Goal: Task Accomplishment & Management: Manage account settings

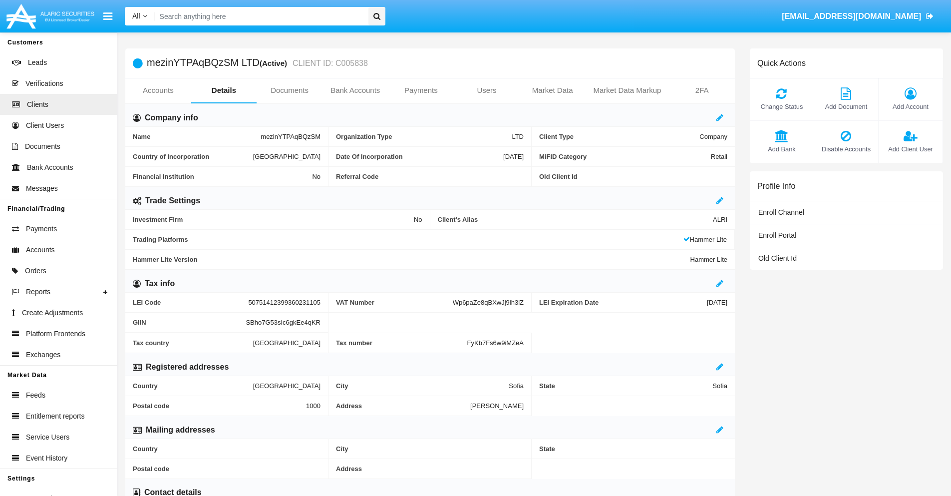
click at [487, 90] on link "Users" at bounding box center [487, 90] width 66 height 24
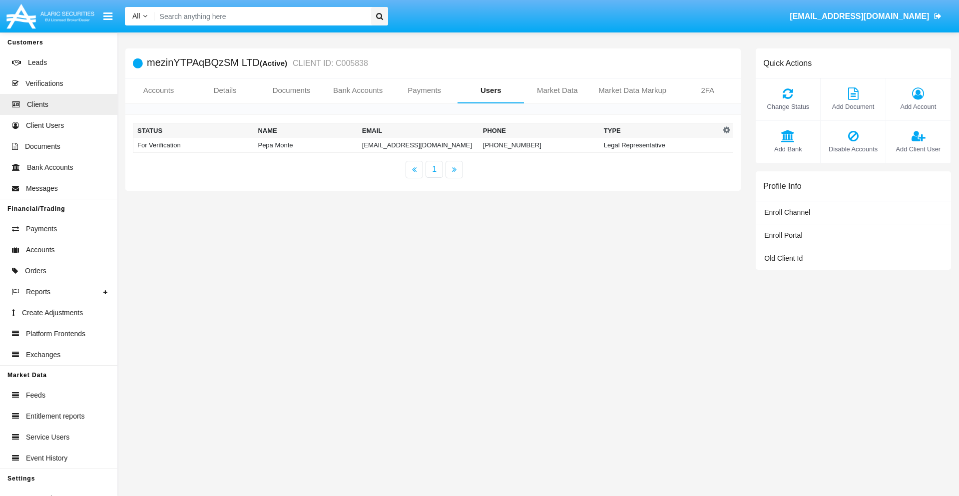
click at [418, 145] on td "[EMAIL_ADDRESS][DOMAIN_NAME]" at bounding box center [418, 145] width 121 height 15
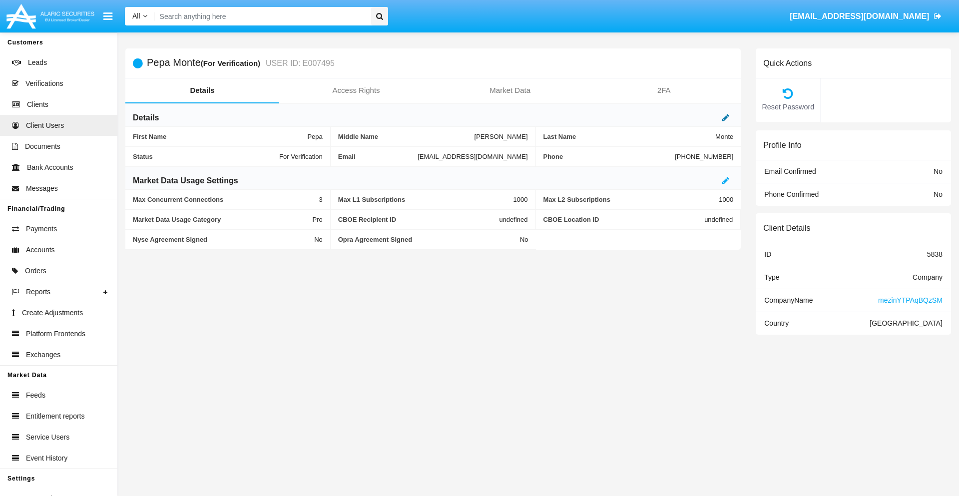
click at [725, 117] on icon at bounding box center [725, 117] width 7 height 8
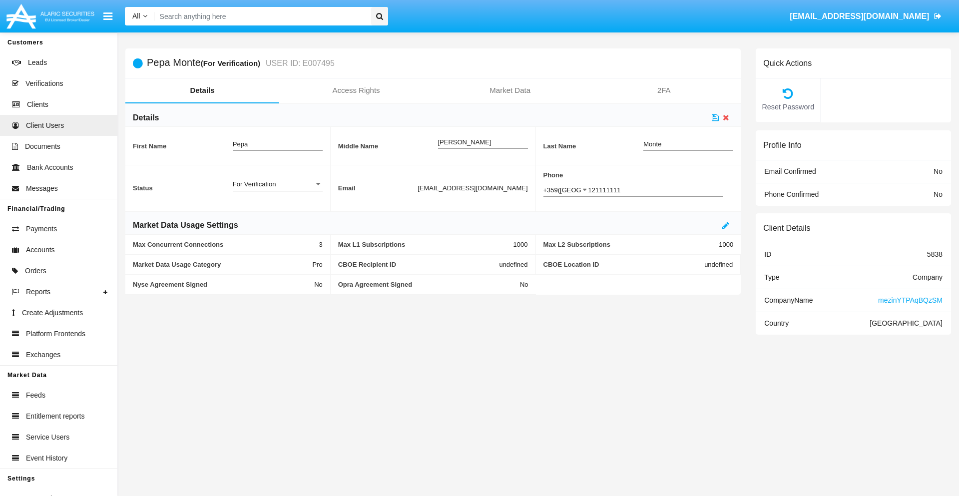
click at [277, 184] on div "For Verification" at bounding box center [273, 184] width 81 height 8
click at [277, 189] on span "Verified" at bounding box center [278, 189] width 90 height 19
click at [715, 117] on icon at bounding box center [714, 117] width 7 height 8
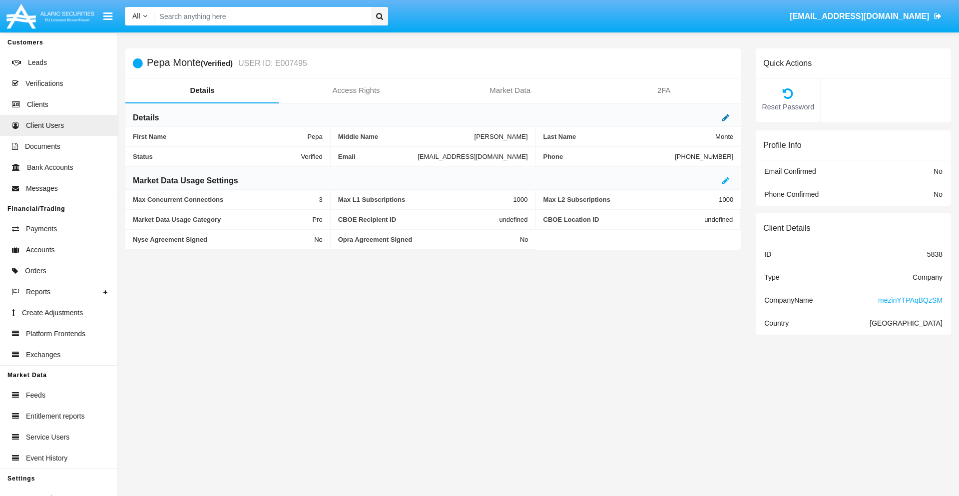
click at [725, 117] on icon at bounding box center [725, 117] width 7 height 8
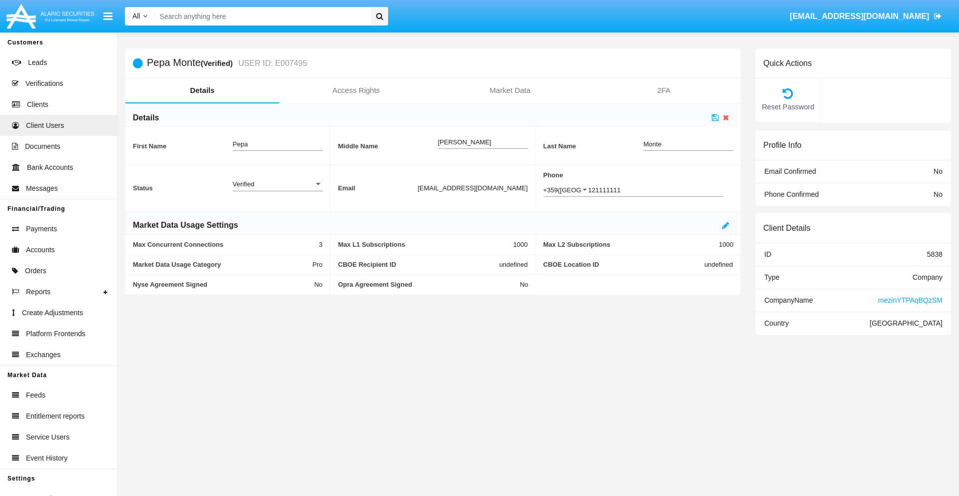
click at [277, 184] on div "Verified" at bounding box center [273, 184] width 81 height 8
click at [277, 189] on span "Active" at bounding box center [270, 189] width 74 height 19
click at [715, 117] on icon at bounding box center [714, 117] width 7 height 8
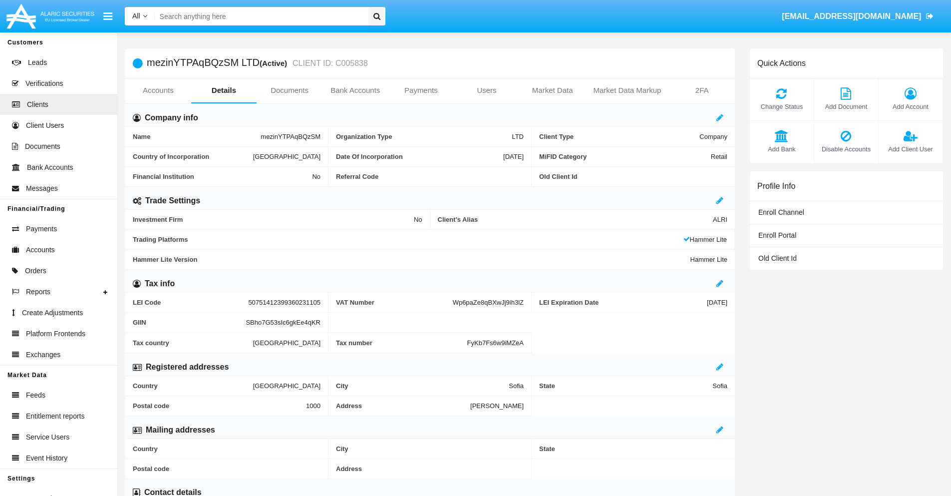
click at [910, 149] on span "Add Client User" at bounding box center [911, 148] width 54 height 9
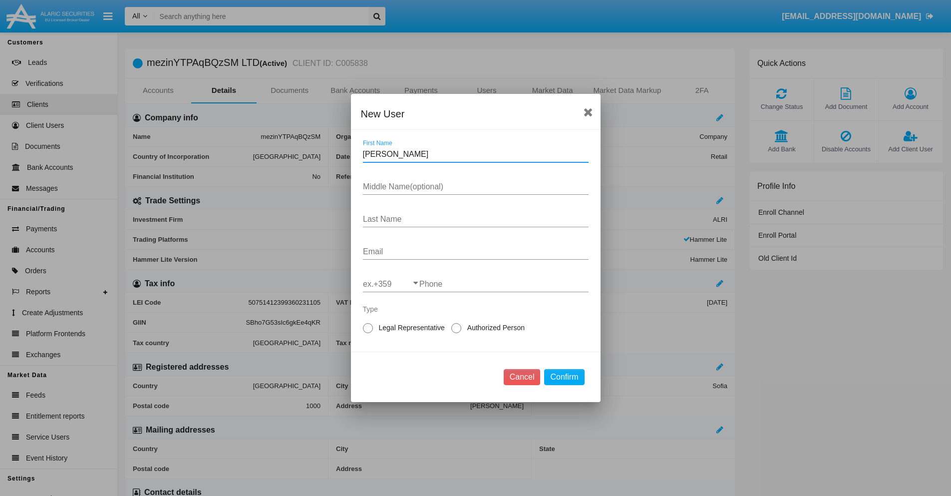
type input "Arletta"
type input "Marcel"
type input "Glover"
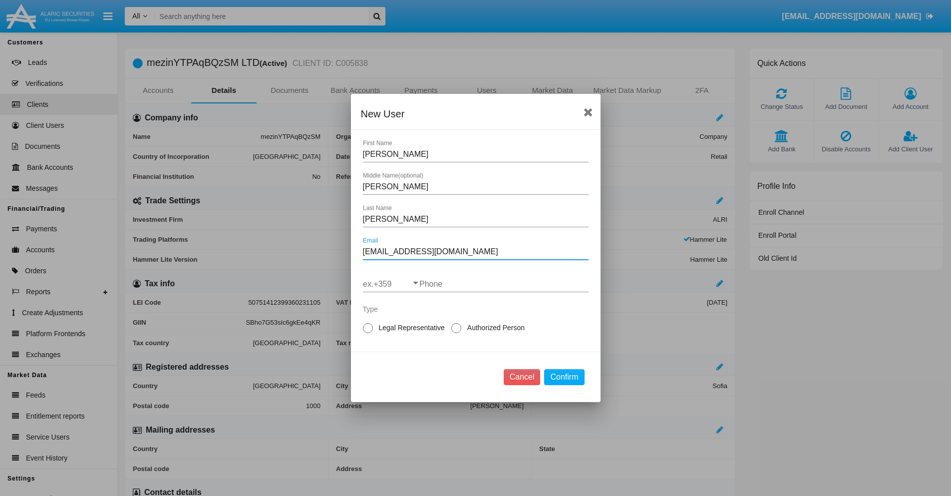
type input "gbhla77z@oraw.com"
click at [391, 284] on input "ex.+359" at bounding box center [391, 284] width 56 height 9
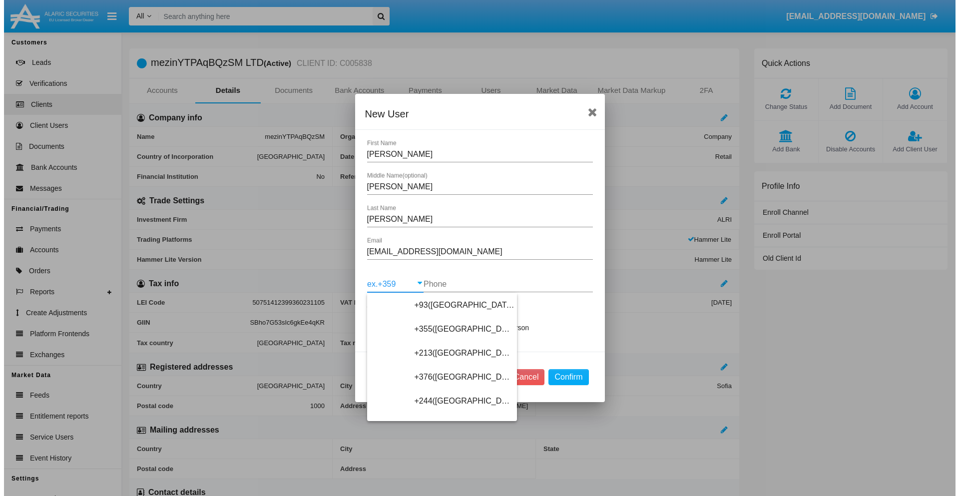
scroll to position [5312, 0]
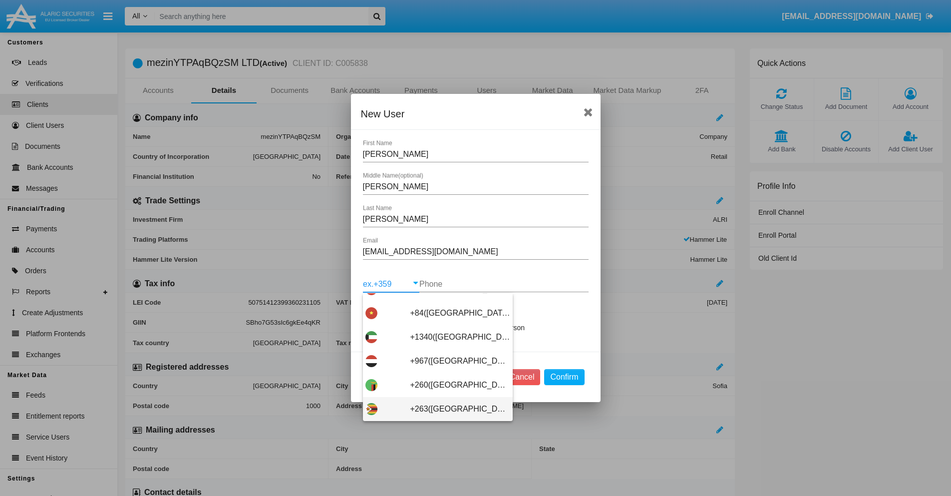
click at [434, 409] on span "+263(Zimbabwe)" at bounding box center [460, 409] width 100 height 24
type input "+263(Zimbabwe)"
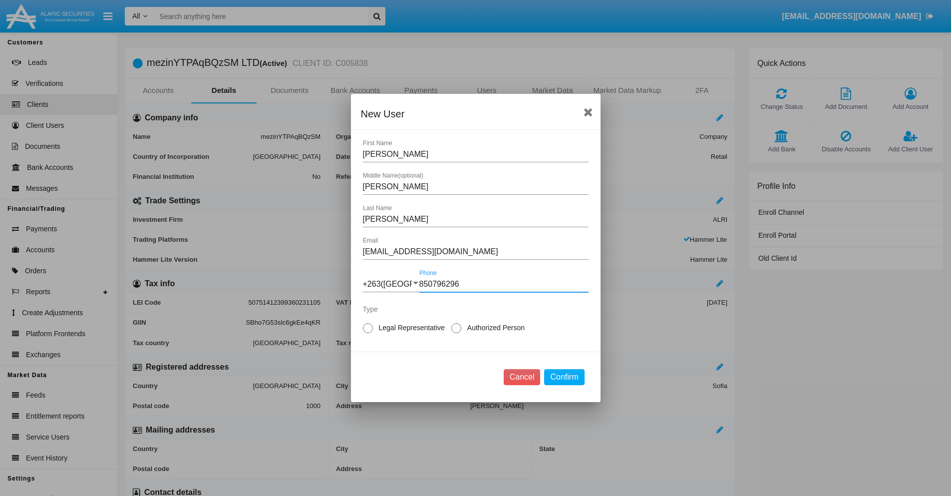
type input "850796296"
click at [494, 328] on span "Authorized Person" at bounding box center [494, 328] width 66 height 10
click at [456, 333] on input "Authorized Person" at bounding box center [456, 333] width 0 height 0
radio input "true"
click at [564, 377] on button "Confirm" at bounding box center [564, 377] width 40 height 16
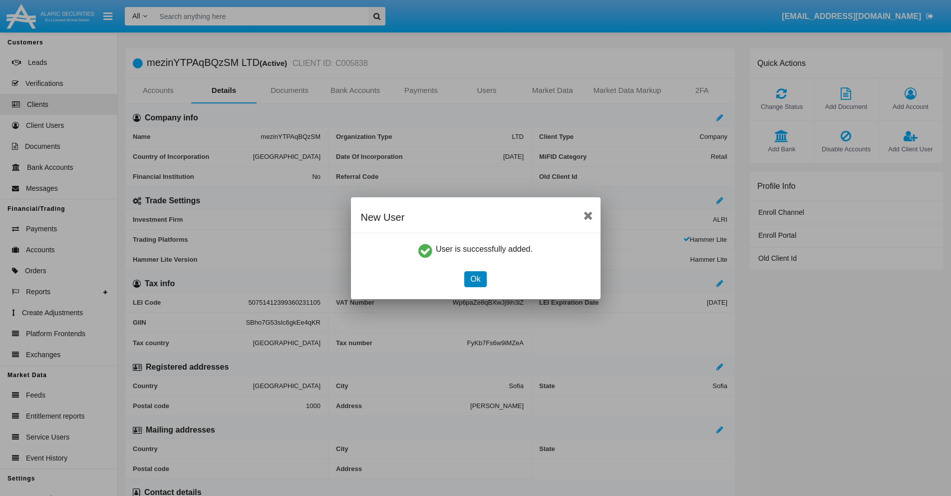
click at [475, 279] on button "Ok" at bounding box center [475, 279] width 22 height 16
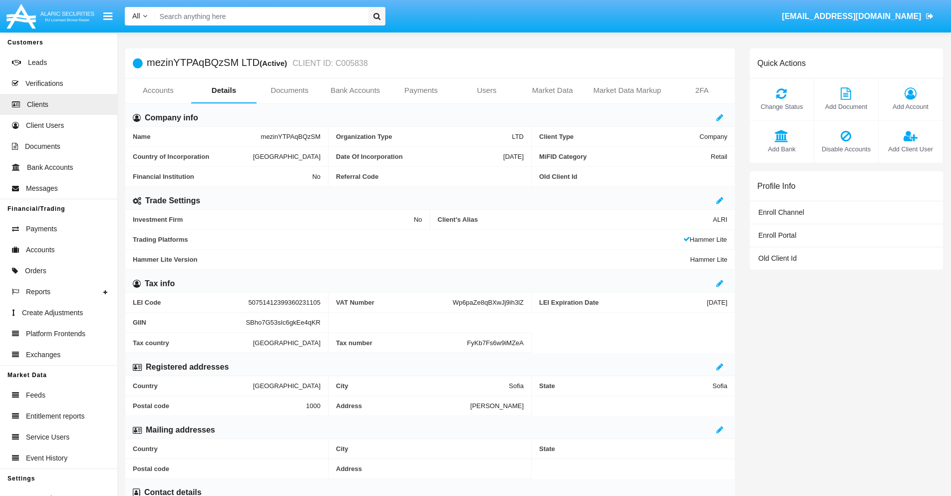
click at [910, 149] on span "Add Client User" at bounding box center [911, 148] width 54 height 9
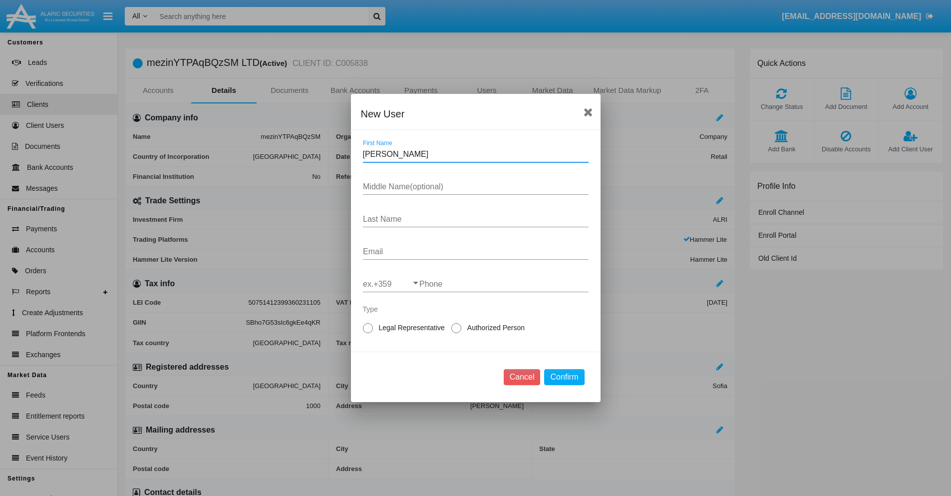
type input "Alfredo"
type input "Denyse"
type input "Harvey"
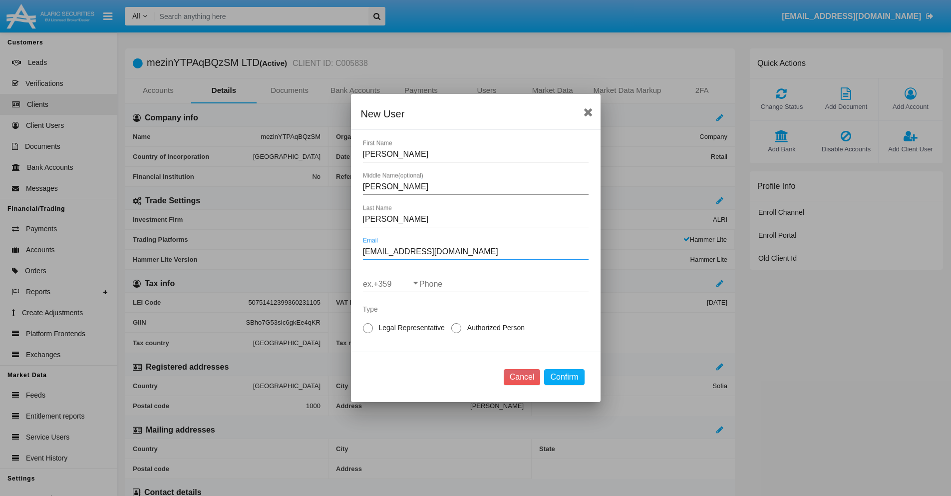
type input "z2ew4.n8@ig2m.2zy0iz.tw"
click at [391, 284] on input "ex.+359" at bounding box center [391, 284] width 56 height 9
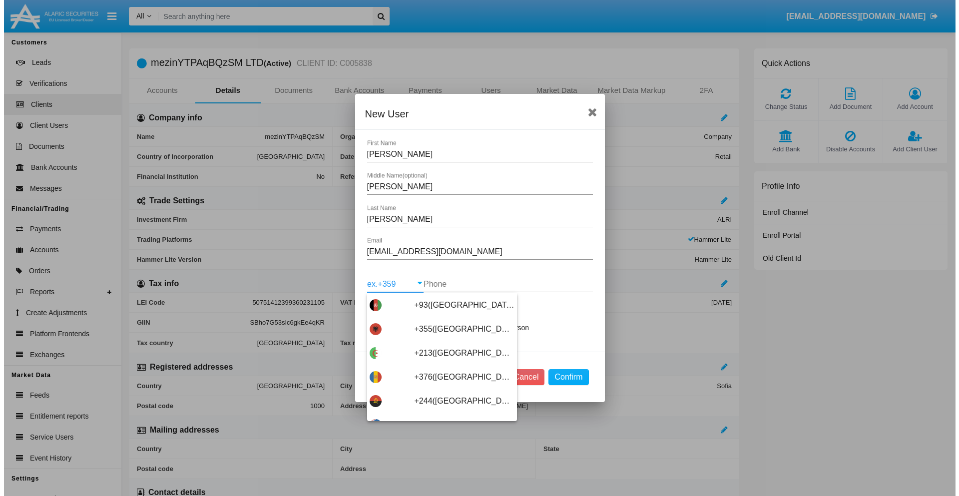
scroll to position [5312, 0]
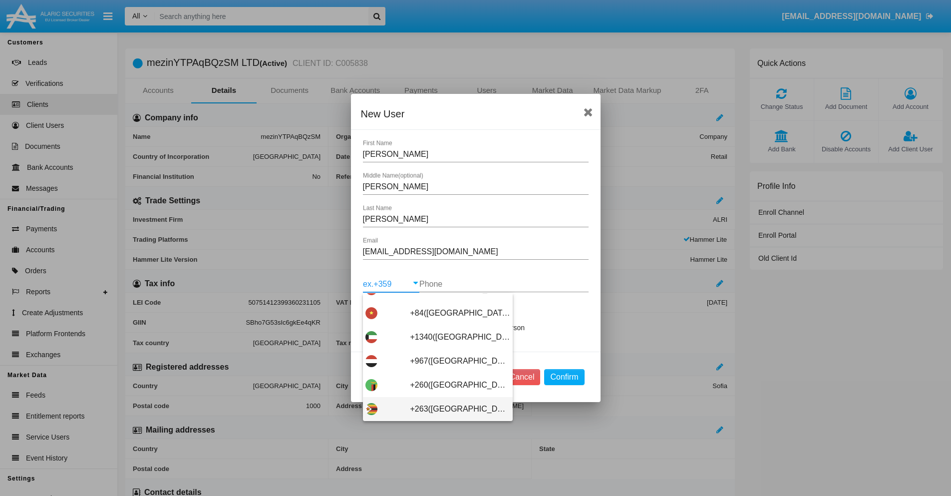
click at [434, 409] on span "+263(Zimbabwe)" at bounding box center [460, 409] width 100 height 24
type input "+263(Zimbabwe)"
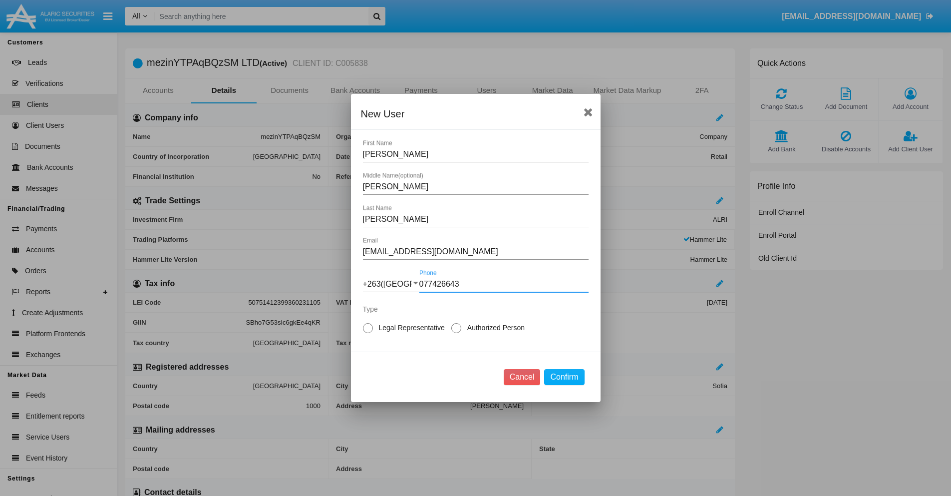
type input "077426643"
click at [410, 328] on span "Legal Representative" at bounding box center [410, 328] width 74 height 10
click at [368, 333] on input "Legal Representative" at bounding box center [367, 333] width 0 height 0
radio input "true"
click at [564, 377] on button "Confirm" at bounding box center [564, 377] width 40 height 16
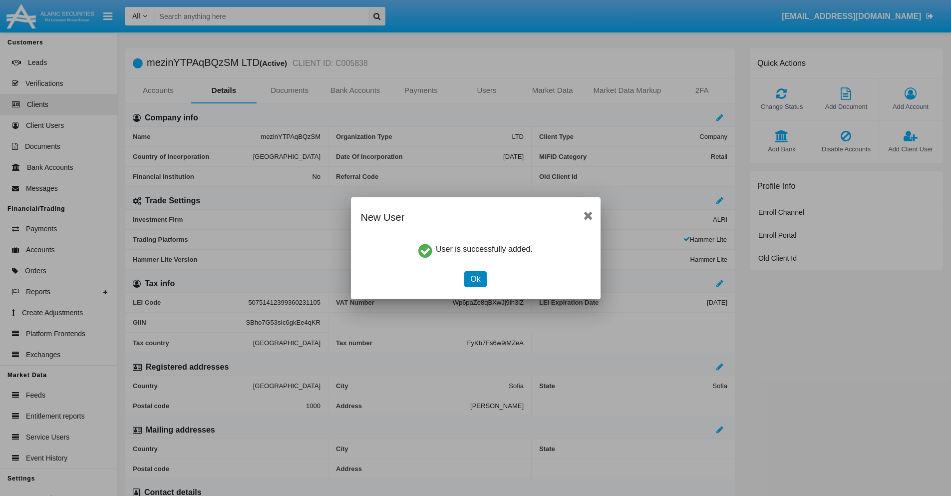
click at [475, 279] on button "Ok" at bounding box center [475, 279] width 22 height 16
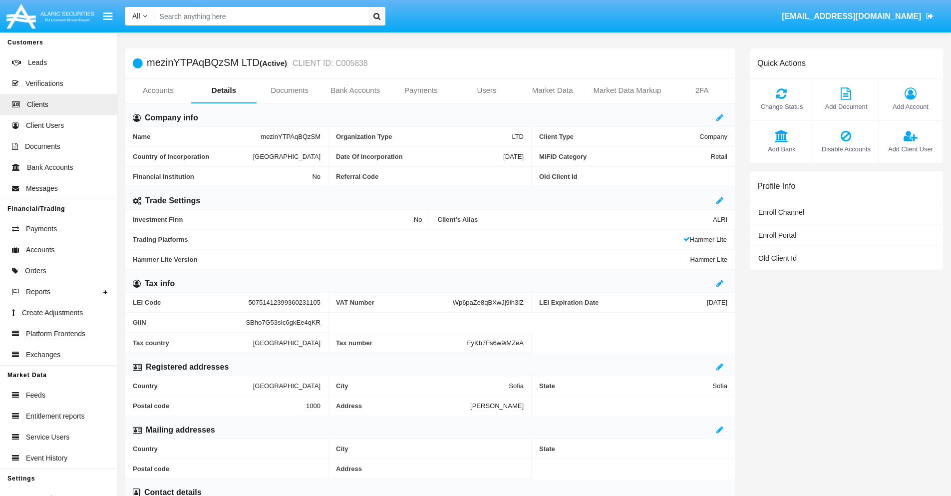
click at [487, 90] on link "Users" at bounding box center [487, 90] width 66 height 24
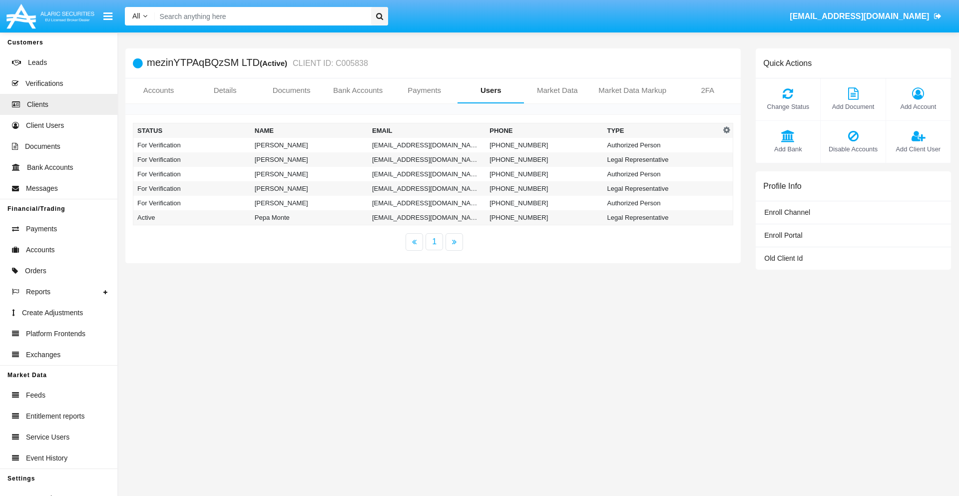
click at [426, 145] on td "[EMAIL_ADDRESS][DOMAIN_NAME]" at bounding box center [426, 145] width 117 height 14
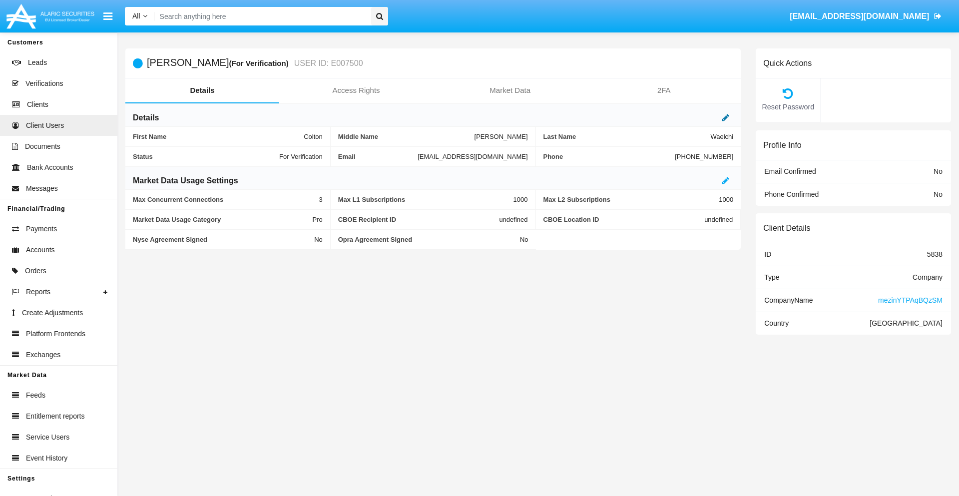
click at [725, 117] on icon at bounding box center [725, 117] width 7 height 8
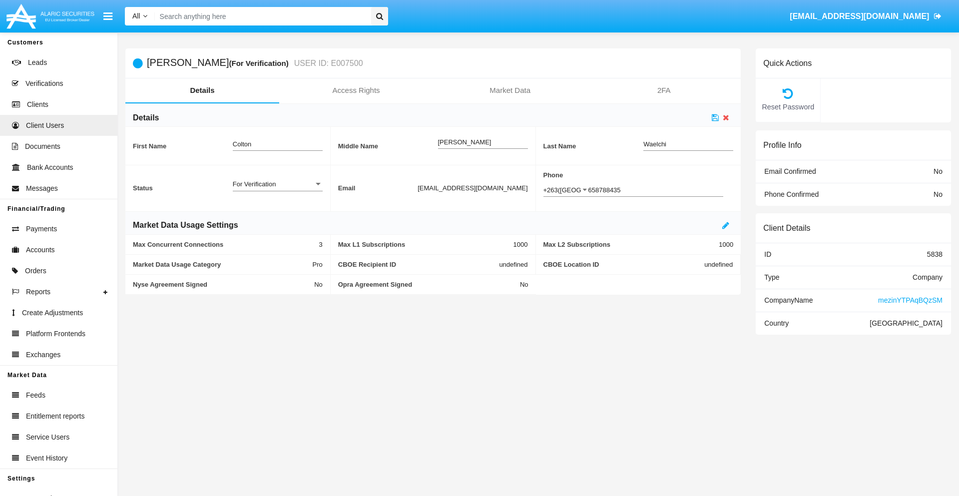
click at [277, 184] on div "For Verification" at bounding box center [273, 184] width 81 height 8
click at [277, 189] on span "Verified" at bounding box center [278, 189] width 90 height 19
click at [715, 117] on icon at bounding box center [714, 117] width 7 height 8
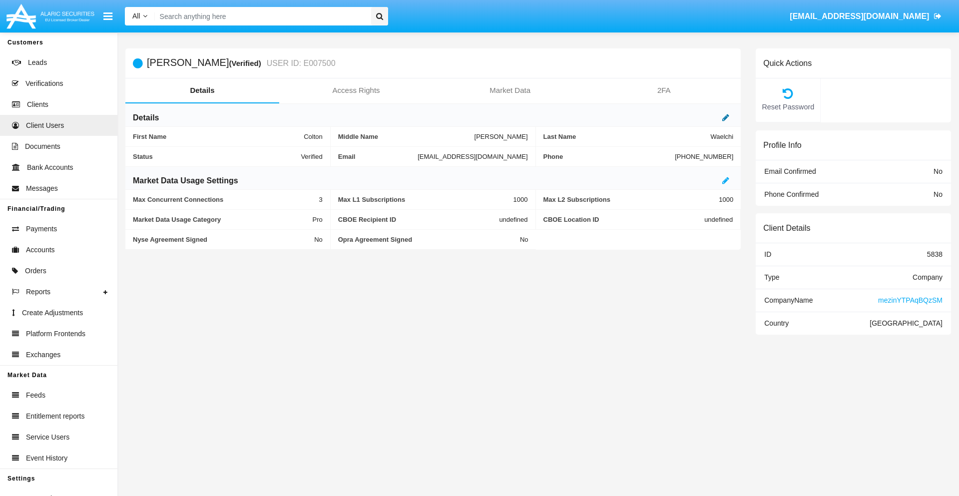
click at [725, 117] on icon at bounding box center [725, 117] width 7 height 8
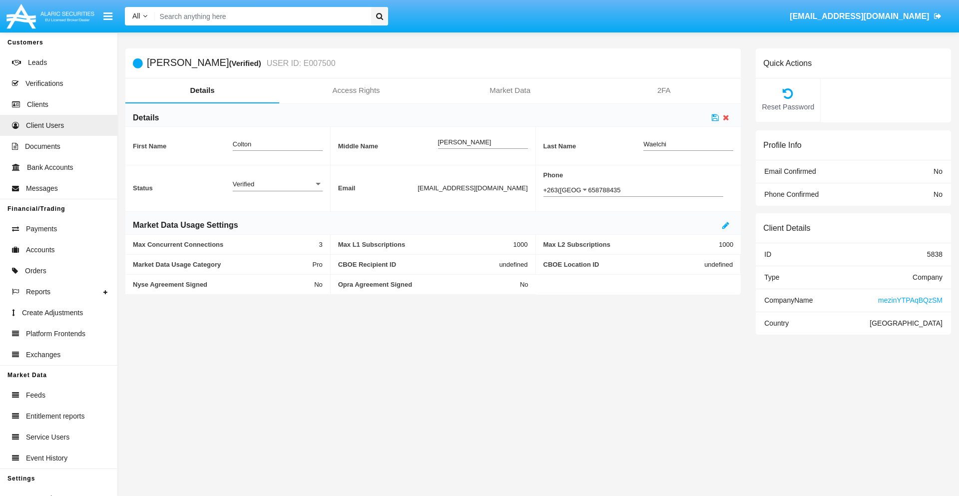
click at [277, 184] on div "Verified" at bounding box center [273, 184] width 81 height 8
click at [277, 189] on span "Active" at bounding box center [278, 189] width 90 height 19
click at [715, 117] on icon at bounding box center [714, 117] width 7 height 8
